Goal: Navigation & Orientation: Find specific page/section

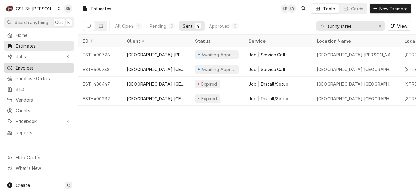
click at [33, 63] on link "Invoices" at bounding box center [39, 68] width 70 height 10
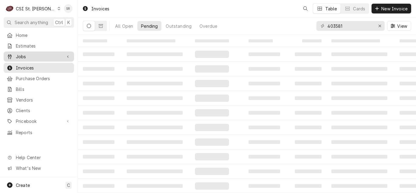
click at [27, 57] on span "Jobs" at bounding box center [39, 56] width 46 height 6
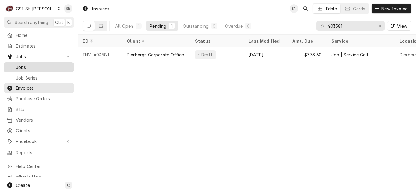
click at [28, 62] on link "Jobs" at bounding box center [39, 67] width 70 height 10
